Goal: Use online tool/utility: Utilize a website feature to perform a specific function

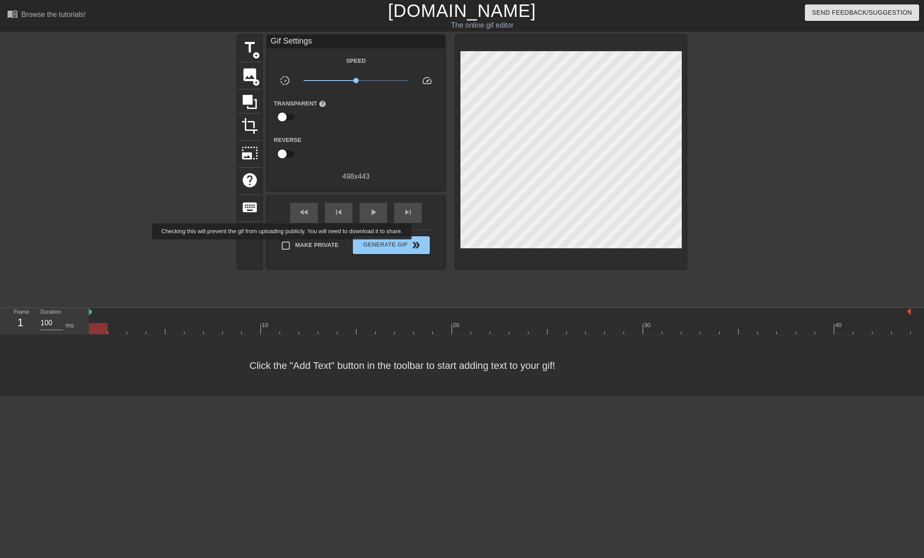
drag, startPoint x: 289, startPoint y: 244, endPoint x: 300, endPoint y: 245, distance: 11.1
click at [290, 244] on input "Make Private" at bounding box center [286, 245] width 19 height 19
checkbox input "true"
click at [257, 68] on div "image add_circle" at bounding box center [250, 75] width 24 height 27
click at [257, 72] on span "image" at bounding box center [249, 74] width 17 height 17
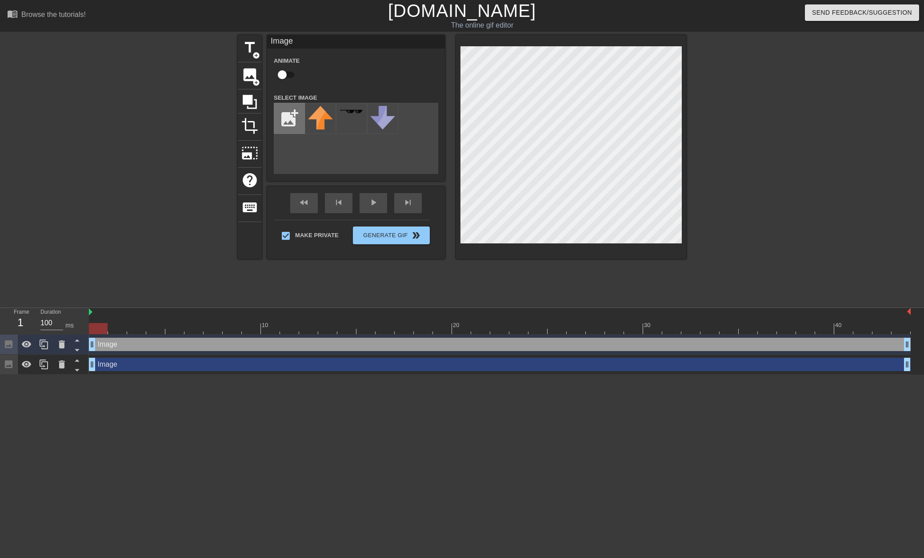
click at [295, 123] on input "file" at bounding box center [289, 118] width 30 height 30
type input "C:\fakepath\GLASSES NERD LEFT.png"
click at [327, 116] on img at bounding box center [320, 120] width 25 height 28
click at [142, 364] on div "Image drag_handle drag_handle" at bounding box center [500, 363] width 822 height 13
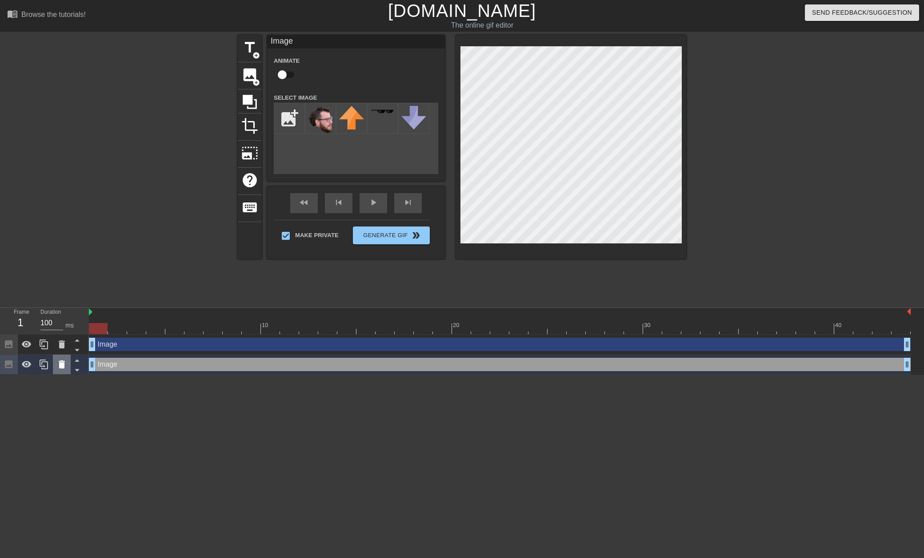
click at [68, 365] on div at bounding box center [62, 364] width 18 height 20
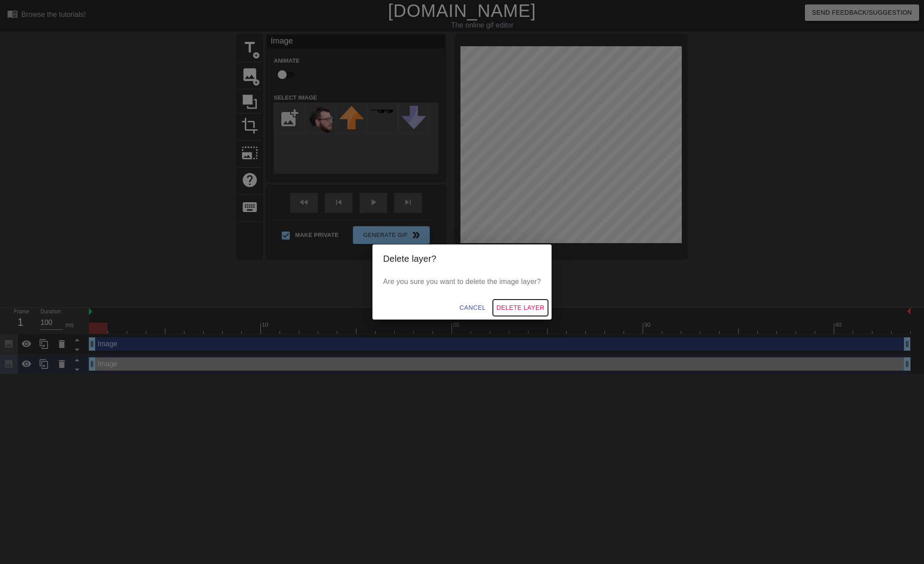
click at [510, 306] on span "Delete Layer" at bounding box center [521, 307] width 48 height 11
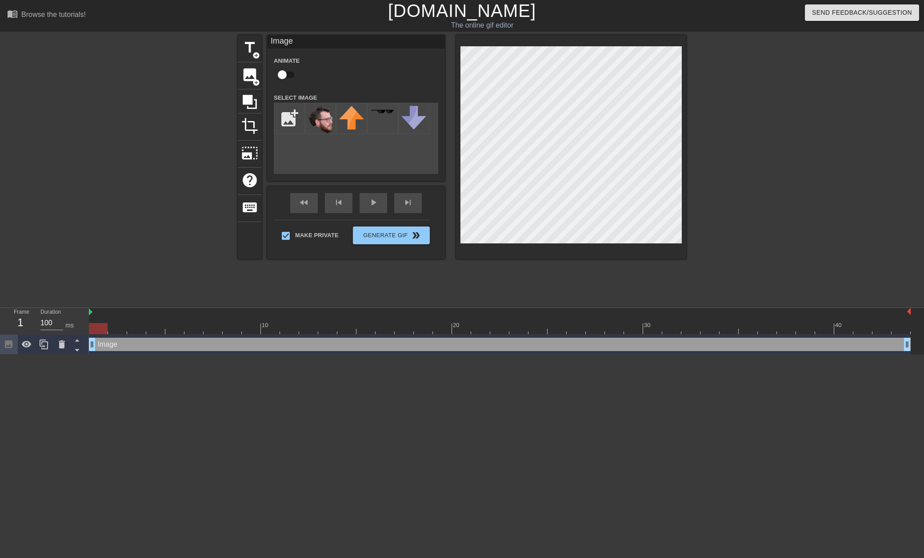
click at [283, 76] on input "checkbox" at bounding box center [282, 74] width 51 height 17
checkbox input "true"
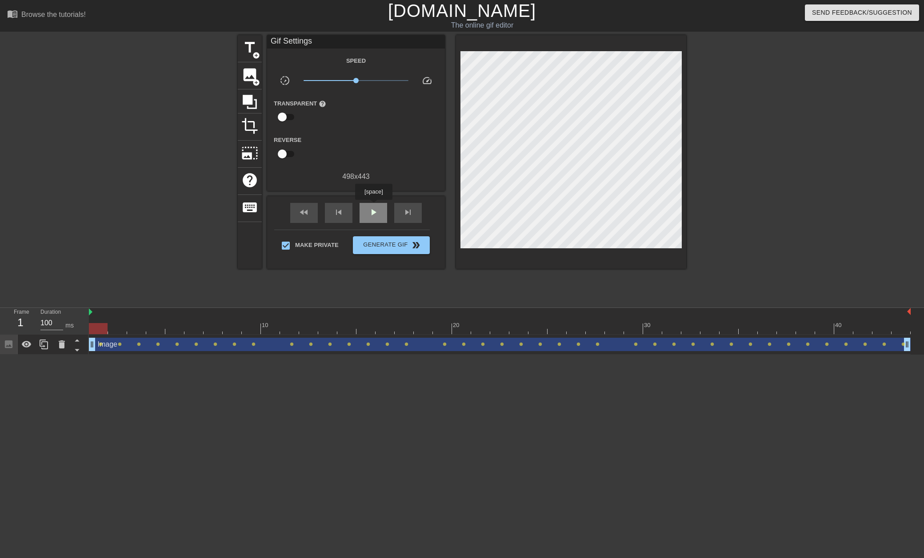
click at [373, 207] on span "play_arrow" at bounding box center [373, 212] width 11 height 11
click at [97, 324] on div at bounding box center [500, 328] width 822 height 11
click at [380, 246] on span "Generate Gif double_arrow" at bounding box center [392, 245] width 70 height 11
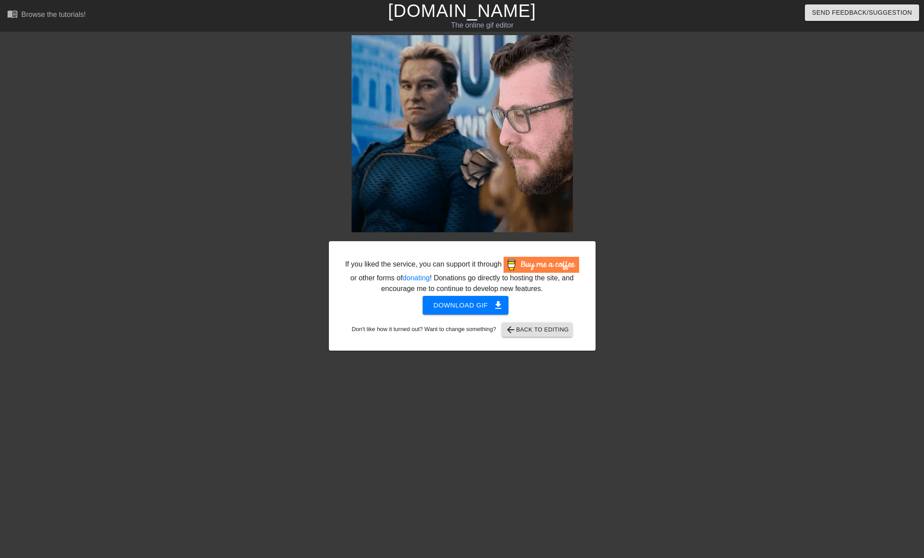
drag, startPoint x: 456, startPoint y: 185, endPoint x: 621, endPoint y: 169, distance: 165.3
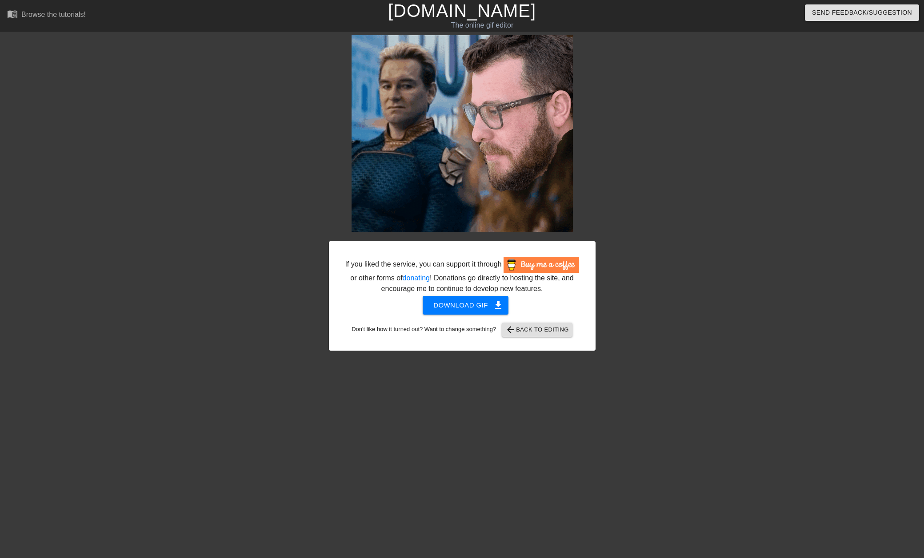
click at [659, 172] on div at bounding box center [672, 168] width 133 height 267
